Goal: Task Accomplishment & Management: Use online tool/utility

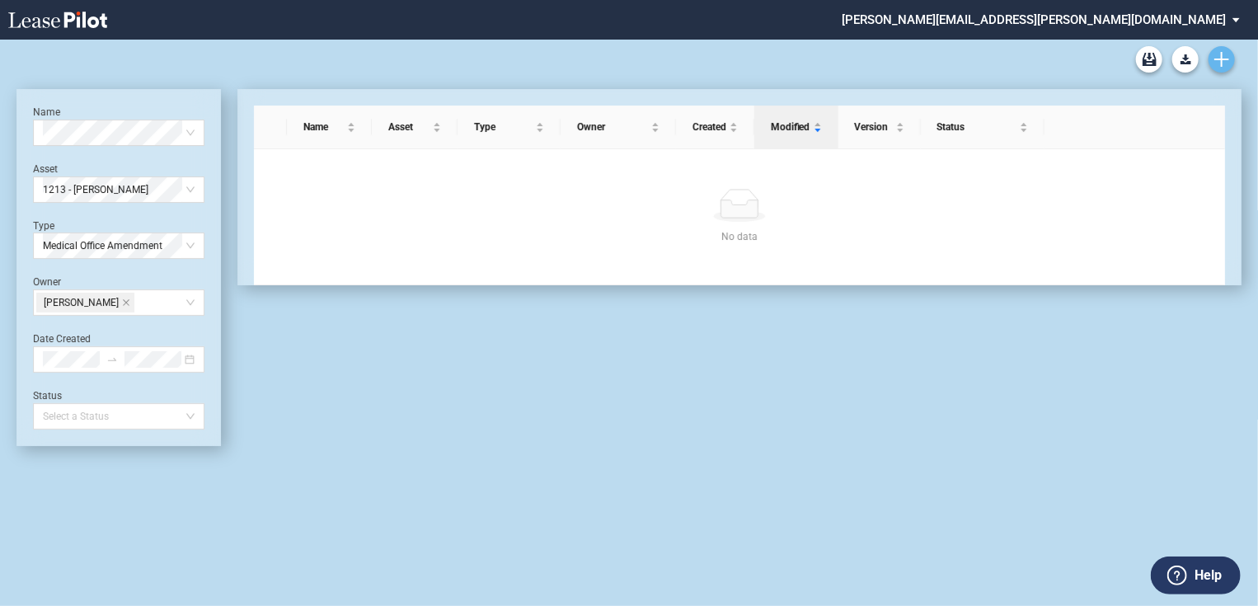
click at [1219, 53] on icon "Create new document" at bounding box center [1221, 59] width 15 height 15
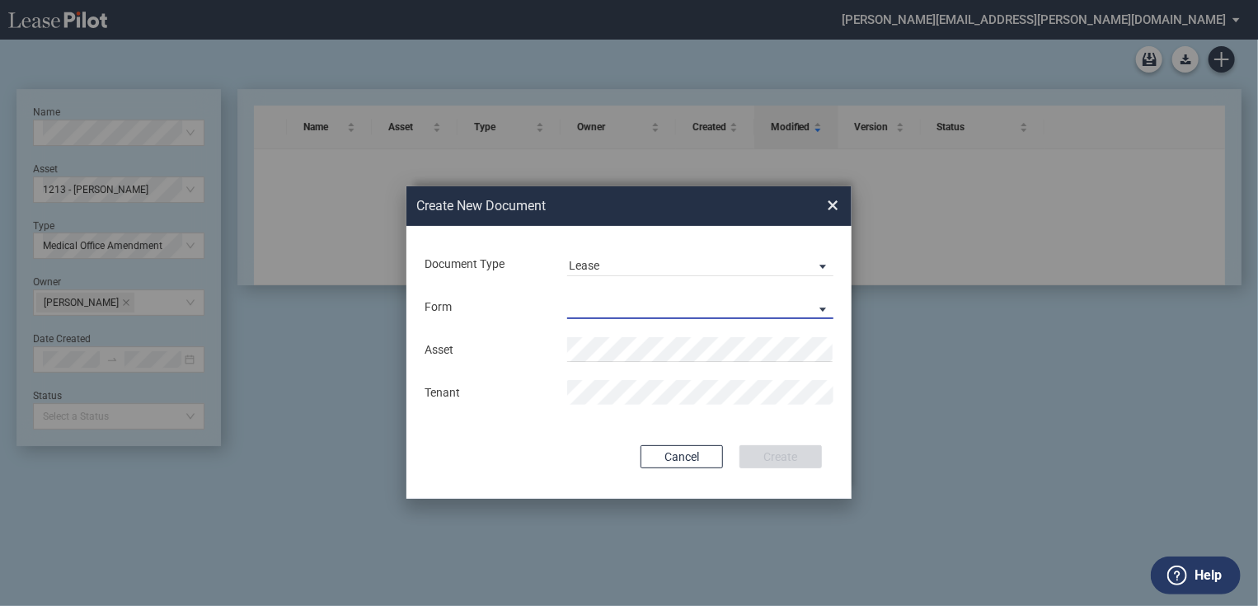
click at [575, 316] on md-select "Medical Office Lease Scottsdale Lease Louisville Lease 1370 Medical Place Lease…" at bounding box center [700, 306] width 266 height 25
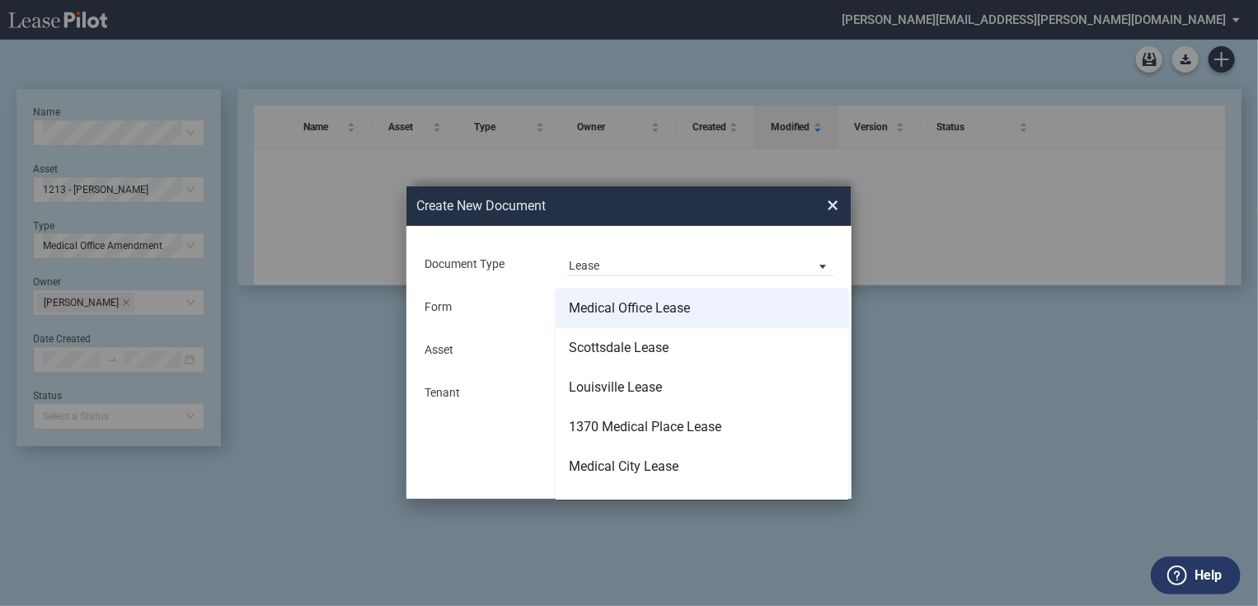
click at [580, 312] on div "Medical Office Lease" at bounding box center [629, 308] width 121 height 18
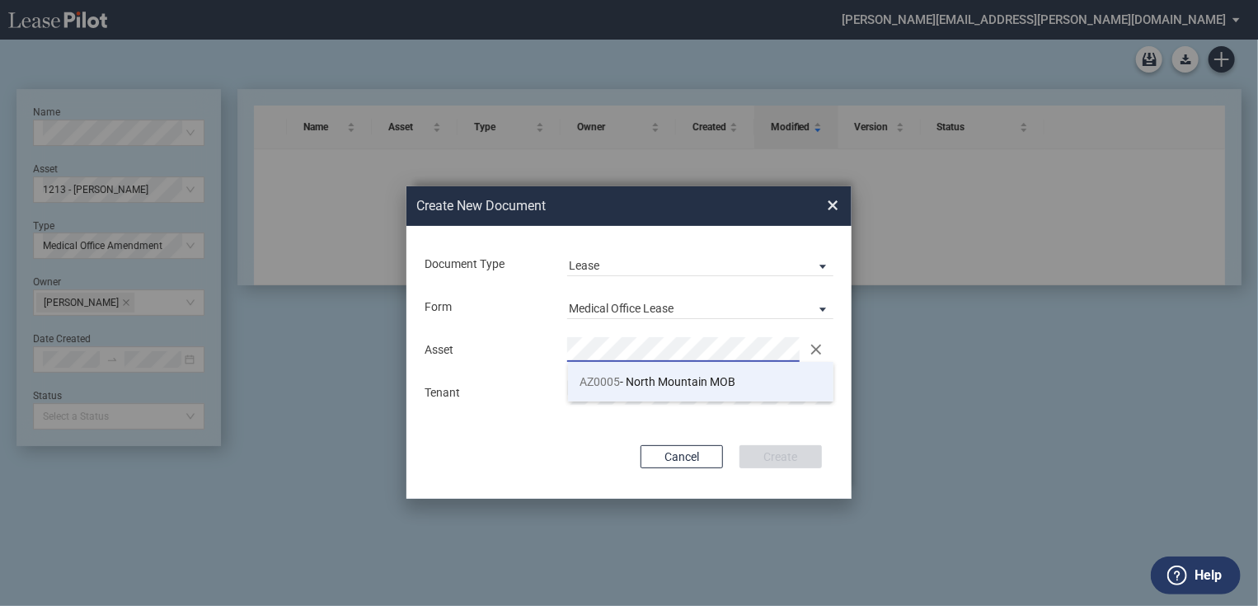
click at [604, 385] on span "AZ0005" at bounding box center [600, 381] width 40 height 13
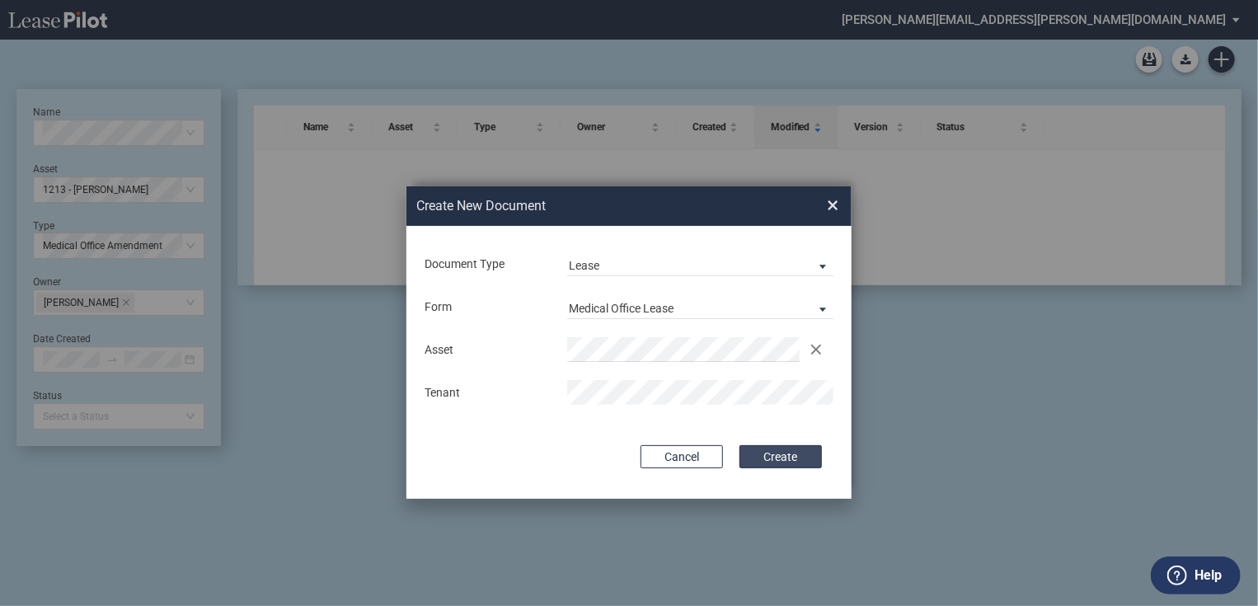
click at [775, 456] on button "Create" at bounding box center [780, 456] width 82 height 23
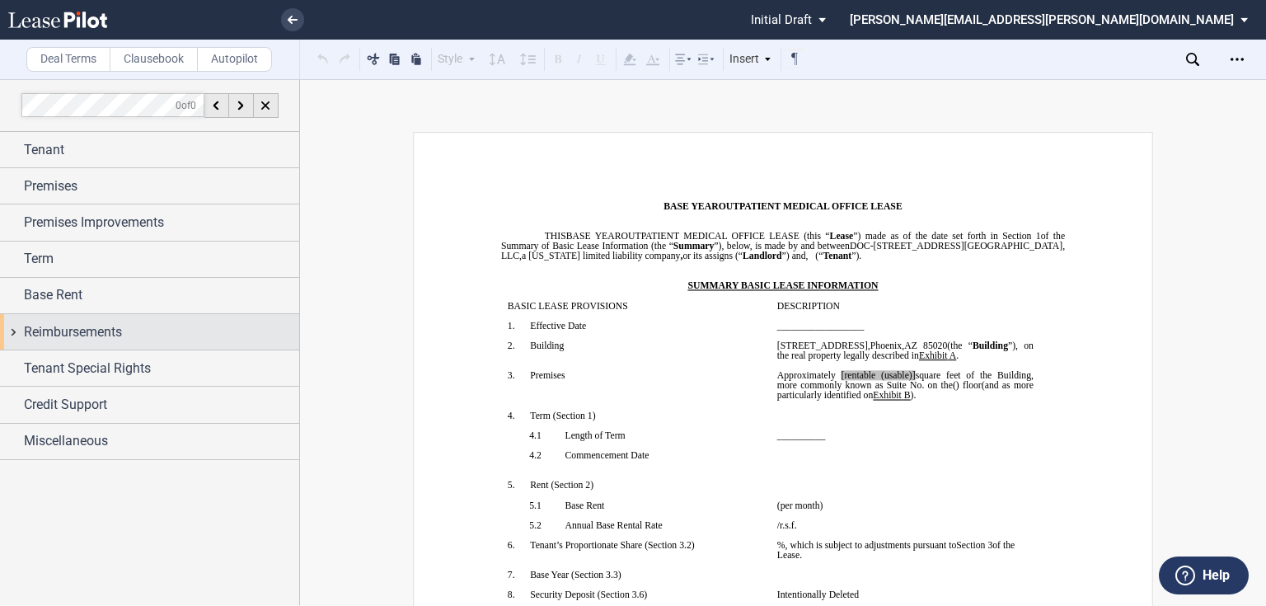
click at [52, 331] on span "Reimbursements" at bounding box center [73, 332] width 98 height 20
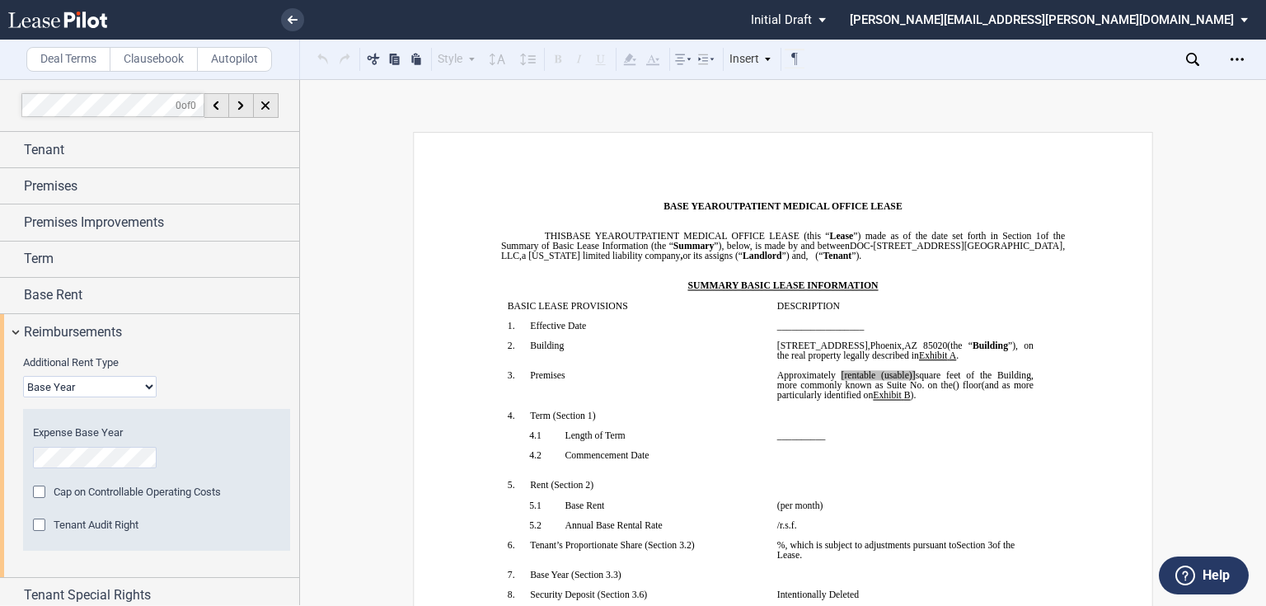
click at [63, 386] on select "Base Year Triple Net" at bounding box center [90, 386] width 134 height 21
select select "triple net"
click at [23, 376] on select "Base Year Triple Net" at bounding box center [90, 386] width 134 height 21
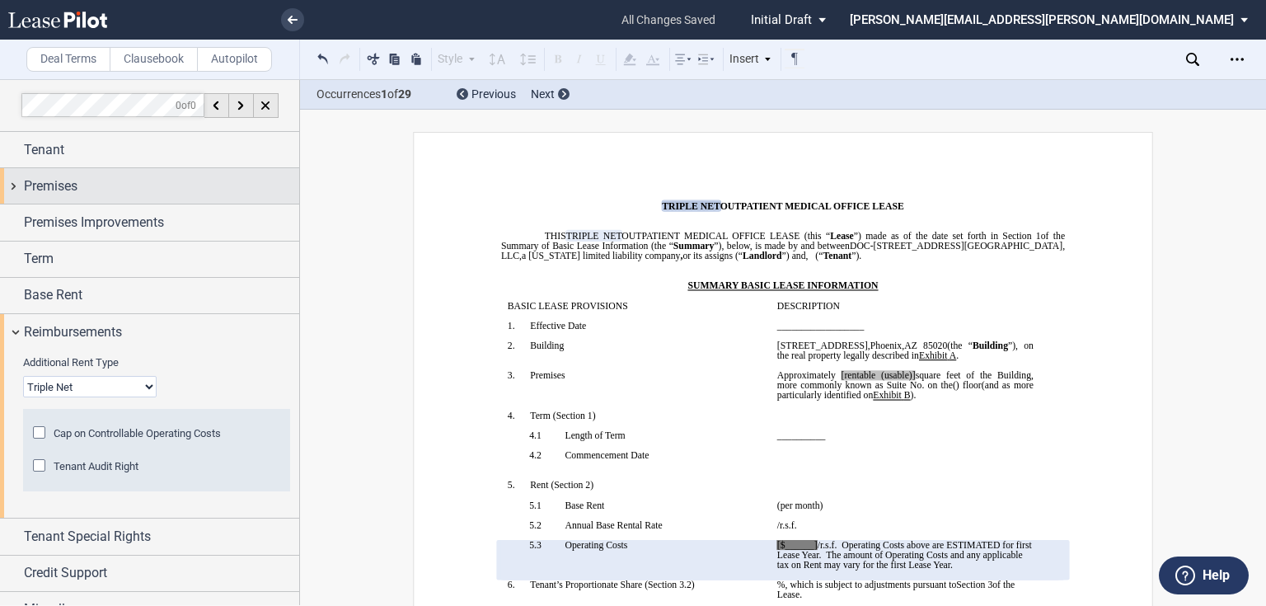
click at [44, 191] on span "Premises" at bounding box center [51, 186] width 54 height 20
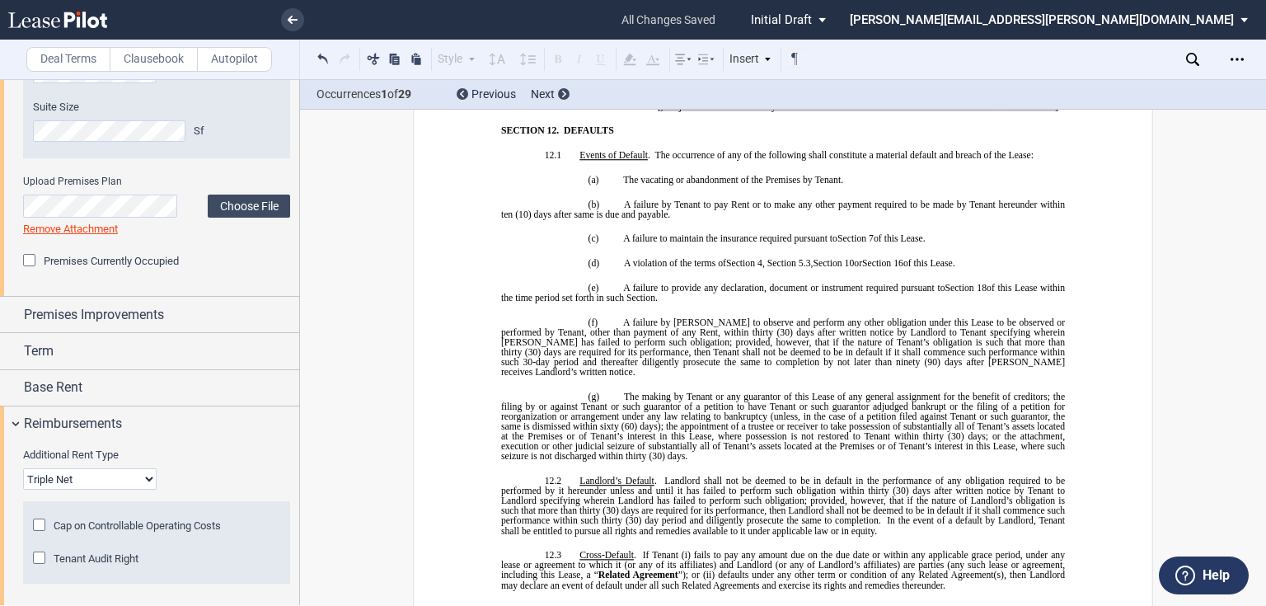
scroll to position [330, 0]
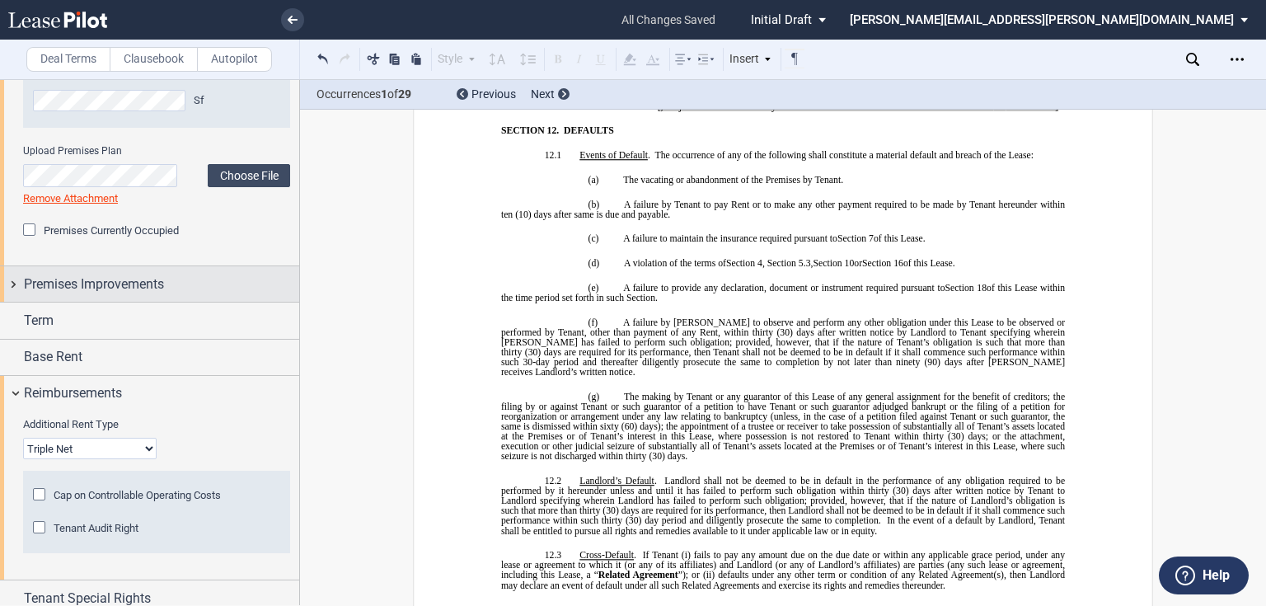
click at [88, 286] on span "Premises Improvements" at bounding box center [94, 285] width 140 height 20
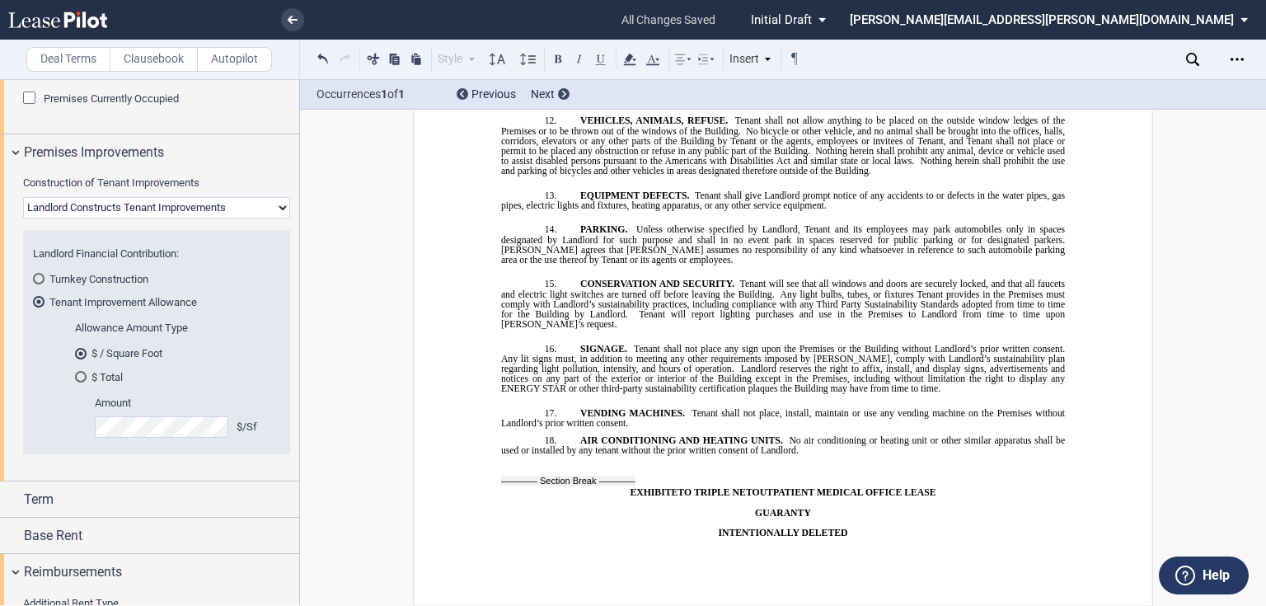
scroll to position [16476, 0]
